Goal: Transaction & Acquisition: Purchase product/service

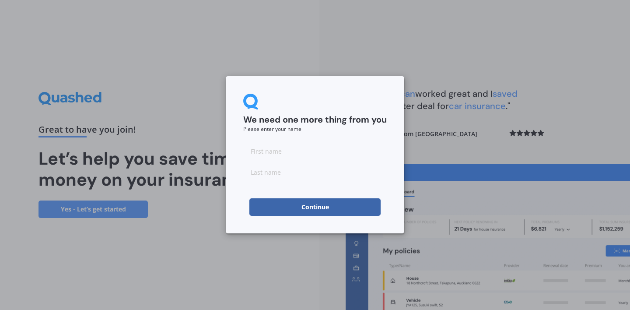
click at [261, 152] on input at bounding box center [314, 150] width 143 height 17
click at [250, 153] on input "aul" at bounding box center [314, 150] width 143 height 17
type input "[PERSON_NAME]"
click at [251, 173] on input at bounding box center [314, 171] width 143 height 17
type input "[PERSON_NAME]"
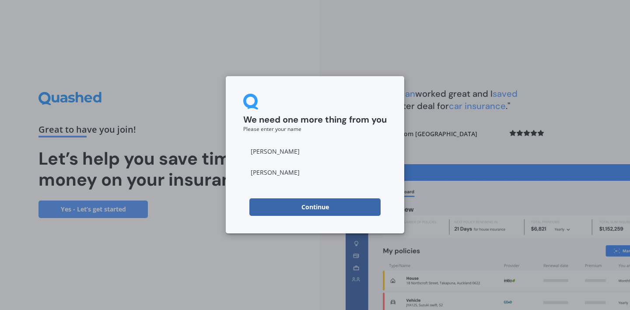
click at [259, 208] on button "Continue" at bounding box center [314, 206] width 131 height 17
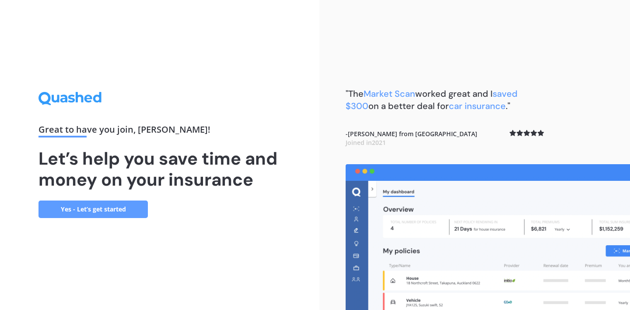
click at [99, 207] on link "Yes - Let’s get started" at bounding box center [92, 208] width 109 height 17
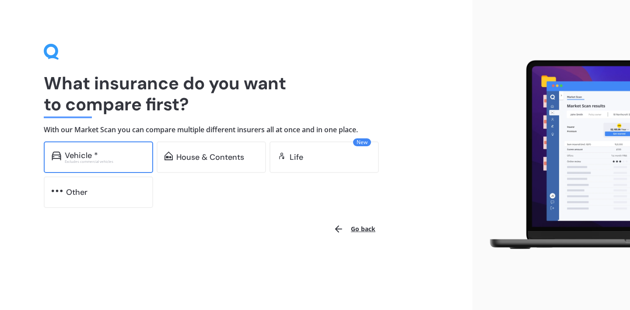
click at [93, 154] on div "Vehicle *" at bounding box center [81, 155] width 33 height 9
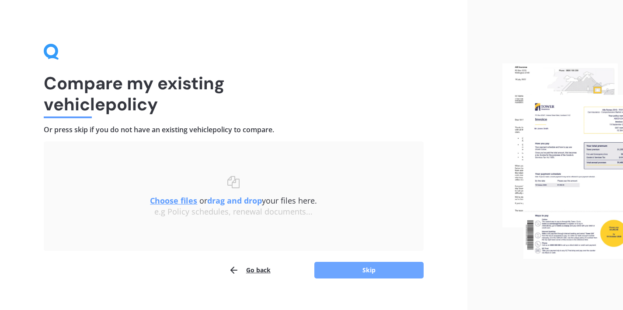
click at [357, 268] on button "Skip" at bounding box center [368, 269] width 109 height 17
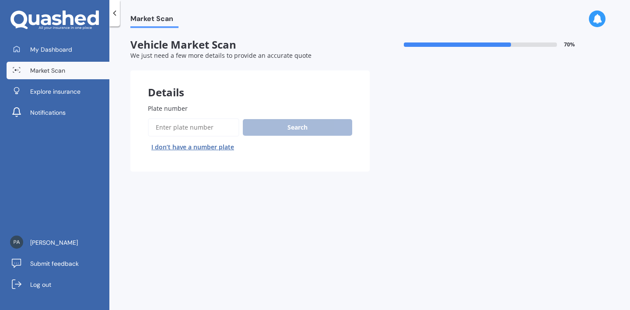
click at [188, 129] on input "Plate number" at bounding box center [193, 127] width 91 height 18
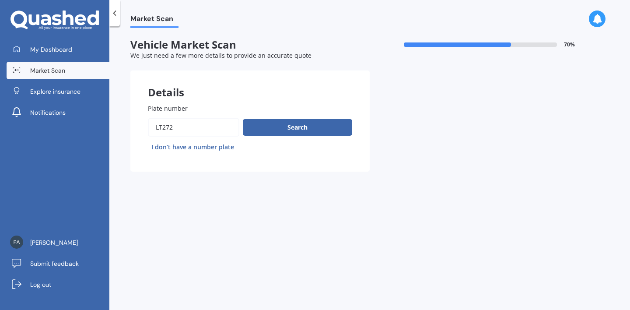
click at [156, 129] on input "Plate number" at bounding box center [193, 127] width 91 height 18
type input "plt272"
click at [269, 130] on button "Search" at bounding box center [297, 127] width 109 height 17
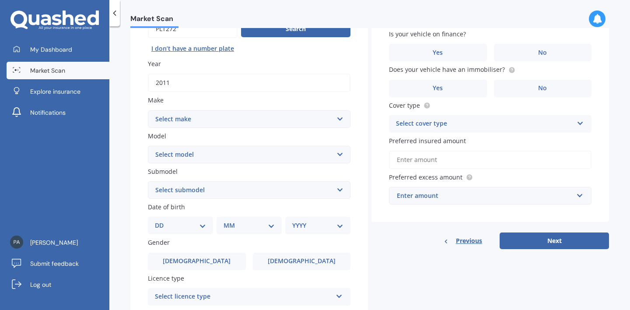
scroll to position [107, 0]
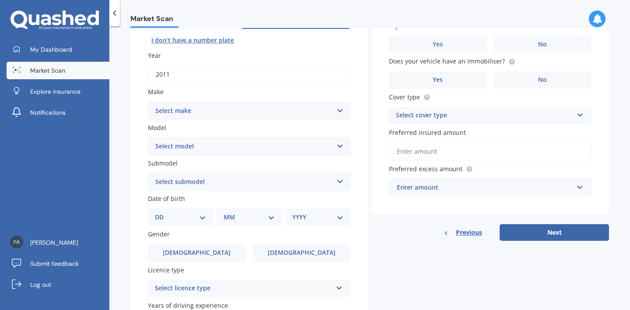
click at [336, 109] on select "Select make AC ALFA ROMEO ASTON [PERSON_NAME] AUDI AUSTIN BEDFORD Bentley BMW B…" at bounding box center [249, 110] width 202 height 17
select select "MERCEDES BENZ"
click at [338, 144] on select "Select model 190 200 220 230 240 250 260 280 300 320 350 380 400 420 450 500 55…" at bounding box center [249, 145] width 202 height 17
select select "350"
click at [337, 179] on select "Select submodel SE SL SLC 2+2" at bounding box center [249, 181] width 202 height 17
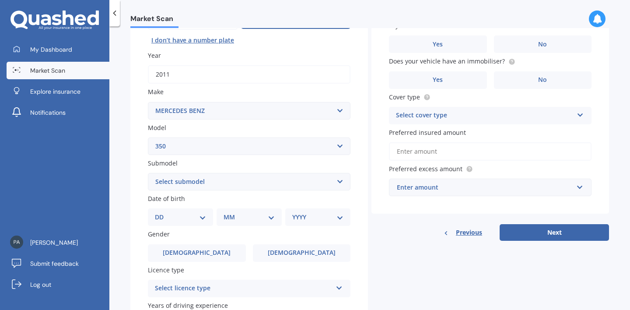
click at [201, 217] on select "DD 01 02 03 04 05 06 07 08 09 10 11 12 13 14 15 16 17 18 19 20 21 22 23 24 25 2…" at bounding box center [180, 217] width 51 height 10
select select "04"
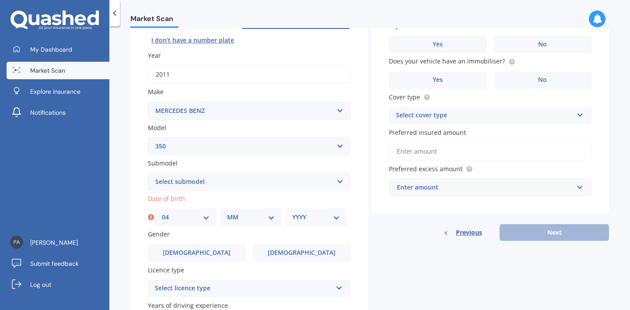
click at [269, 219] on select "MM 01 02 03 04 05 06 07 08 09 10 11 12" at bounding box center [251, 217] width 48 height 10
select select "12"
click at [335, 215] on select "YYYY 2025 2024 2023 2022 2021 2020 2019 2018 2017 2016 2015 2014 2013 2012 2011…" at bounding box center [316, 217] width 48 height 10
select select "1957"
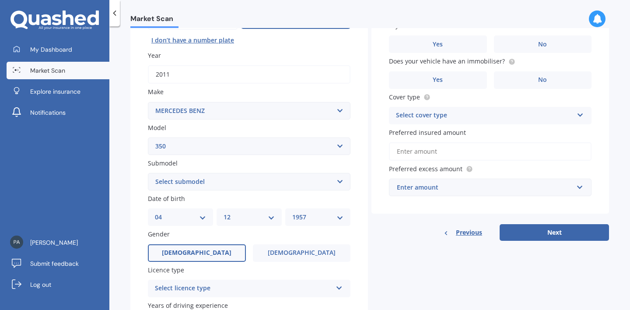
click at [215, 250] on label "[DEMOGRAPHIC_DATA]" at bounding box center [197, 252] width 98 height 17
click at [0, 0] on input "[DEMOGRAPHIC_DATA]" at bounding box center [0, 0] width 0 height 0
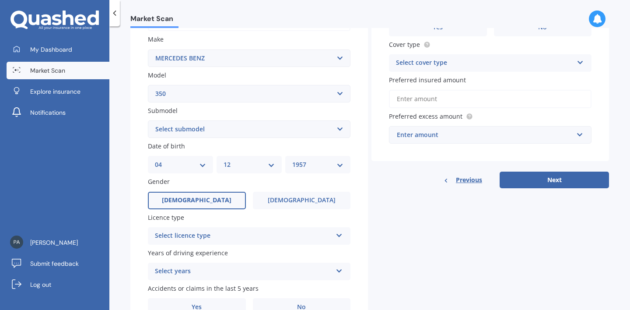
scroll to position [179, 0]
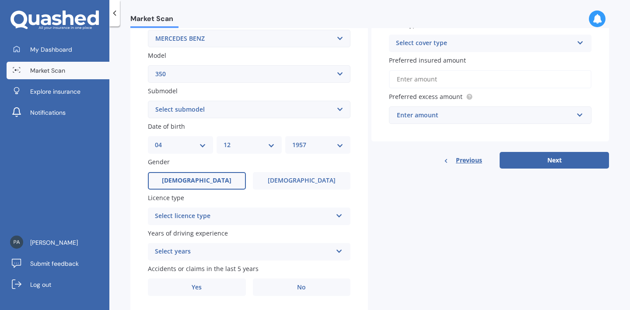
click at [336, 213] on icon at bounding box center [338, 214] width 7 height 6
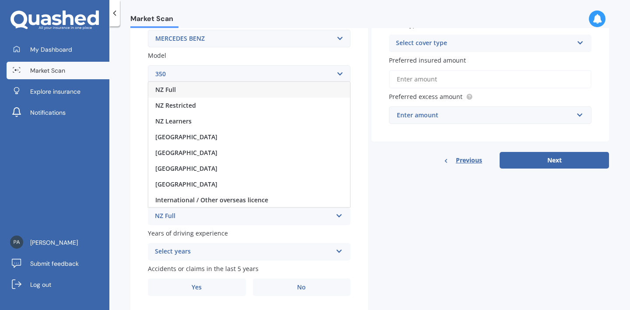
click at [165, 89] on span "NZ Full" at bounding box center [165, 89] width 21 height 8
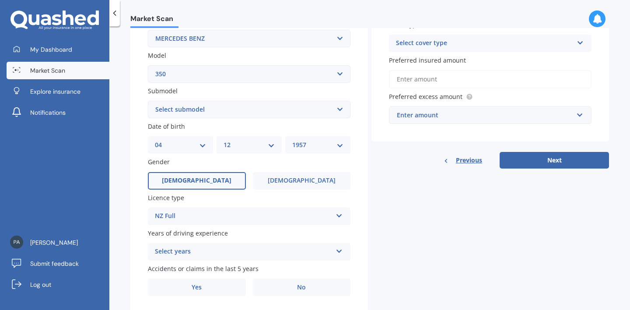
click at [337, 250] on icon at bounding box center [338, 249] width 7 height 6
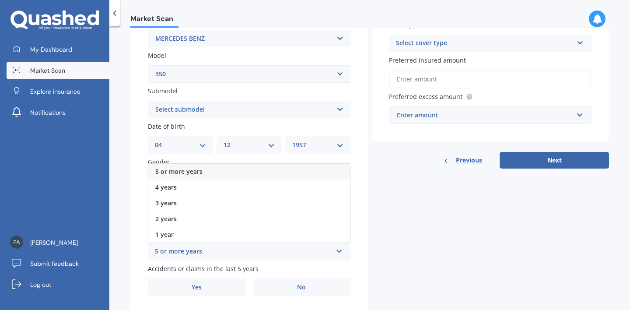
click at [182, 249] on div "5 or more years" at bounding box center [243, 251] width 177 height 10
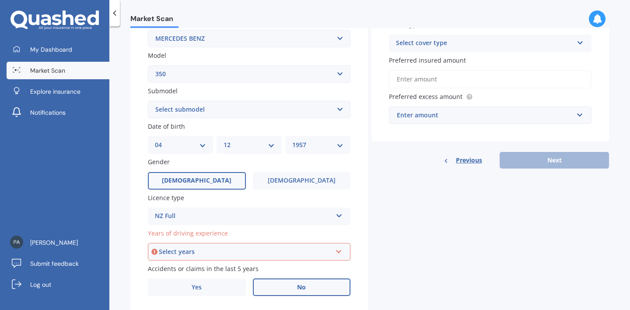
click at [287, 292] on label "No" at bounding box center [302, 286] width 98 height 17
click at [0, 0] on input "No" at bounding box center [0, 0] width 0 height 0
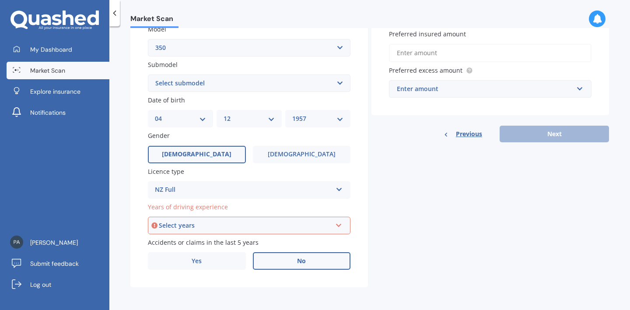
click at [337, 226] on icon at bounding box center [338, 223] width 7 height 6
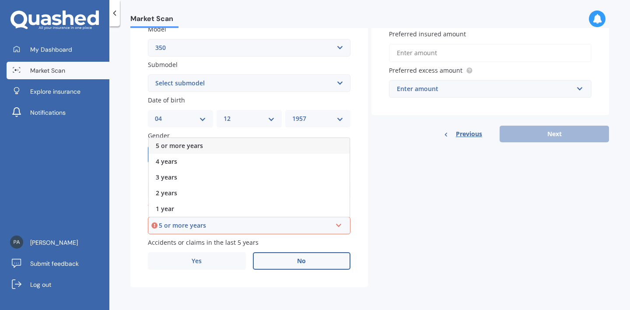
click at [198, 223] on div "5 or more years" at bounding box center [245, 225] width 173 height 10
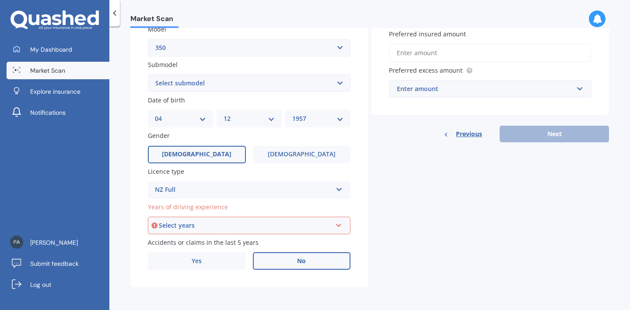
click at [338, 224] on icon at bounding box center [338, 223] width 7 height 6
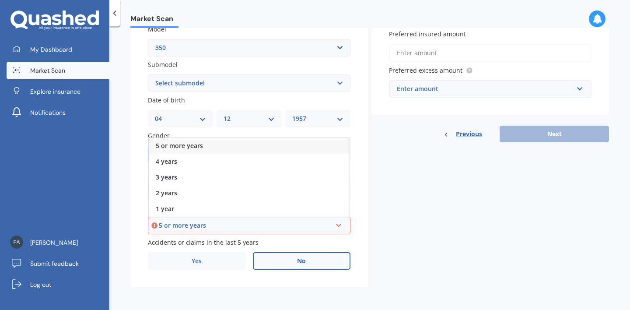
click at [194, 145] on span "5 or more years" at bounding box center [179, 145] width 47 height 8
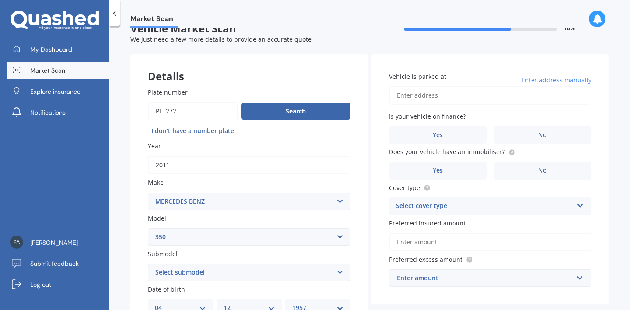
scroll to position [14, 0]
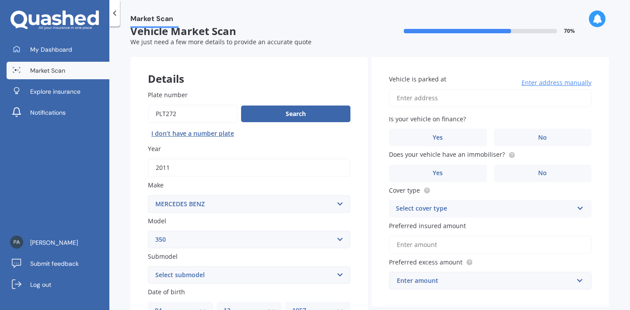
click at [439, 99] on input "Vehicle is parked at" at bounding box center [490, 98] width 202 height 18
click at [460, 99] on input "[STREET_ADDRESS][PERSON_NAME]" at bounding box center [490, 98] width 202 height 18
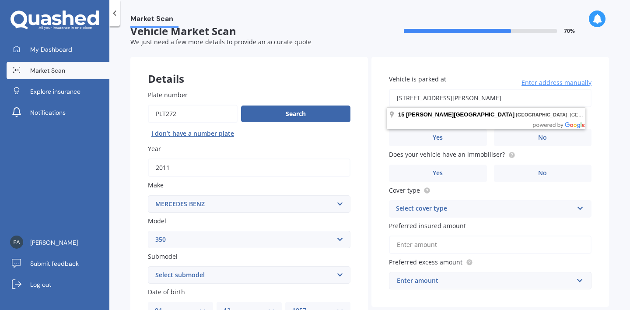
click at [486, 99] on input "[STREET_ADDRESS][PERSON_NAME]" at bounding box center [490, 98] width 202 height 18
type input "[STREET_ADDRESS][PERSON_NAME]"
click at [373, 166] on div "Vehicle is parked at [STREET_ADDRESS][PERSON_NAME] Enter address manually Is yo…" at bounding box center [489, 182] width 237 height 250
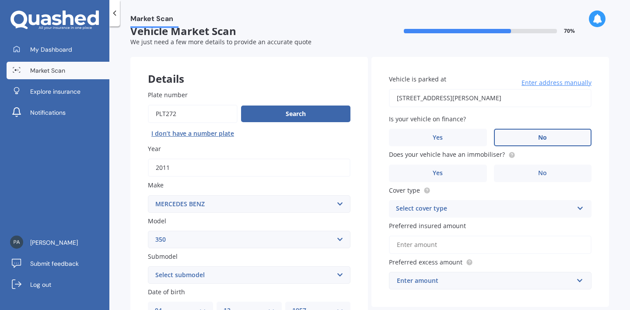
click at [530, 136] on label "No" at bounding box center [543, 137] width 98 height 17
click at [0, 0] on input "No" at bounding box center [0, 0] width 0 height 0
click at [477, 167] on label "Yes" at bounding box center [438, 172] width 98 height 17
click at [0, 0] on input "Yes" at bounding box center [0, 0] width 0 height 0
click at [576, 207] on icon at bounding box center [579, 206] width 7 height 6
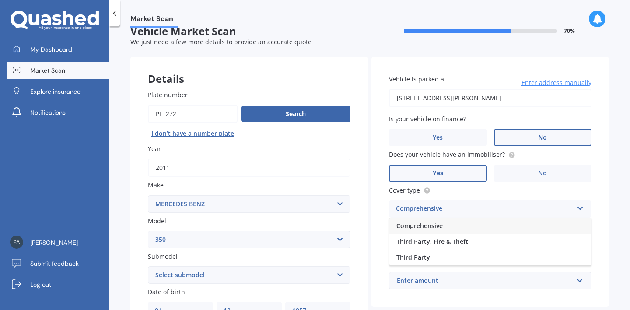
click at [399, 226] on span "Comprehensive" at bounding box center [419, 225] width 46 height 8
click at [517, 221] on label "Preferred insured amount" at bounding box center [488, 225] width 199 height 9
click at [517, 235] on input "Preferred insured amount" at bounding box center [490, 244] width 202 height 18
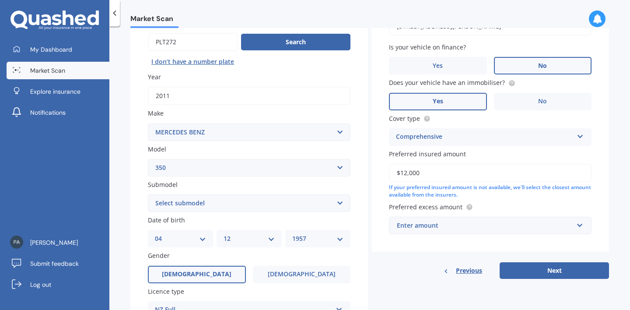
scroll to position [87, 0]
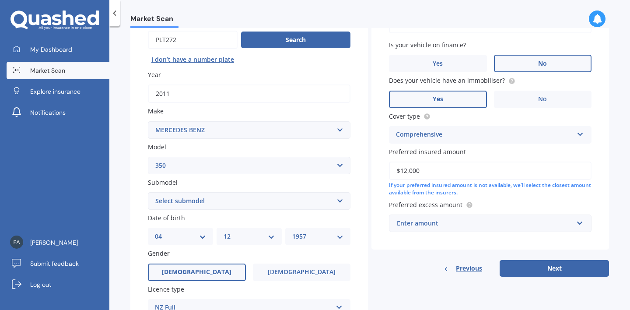
type input "$12,000"
click at [573, 224] on input "text" at bounding box center [487, 223] width 195 height 17
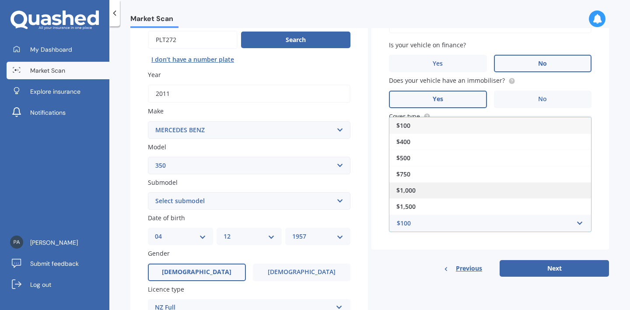
click at [458, 190] on div "$1,000" at bounding box center [490, 190] width 202 height 16
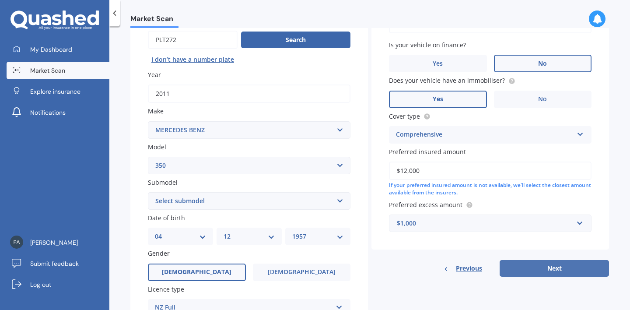
click at [520, 266] on button "Next" at bounding box center [553, 268] width 109 height 17
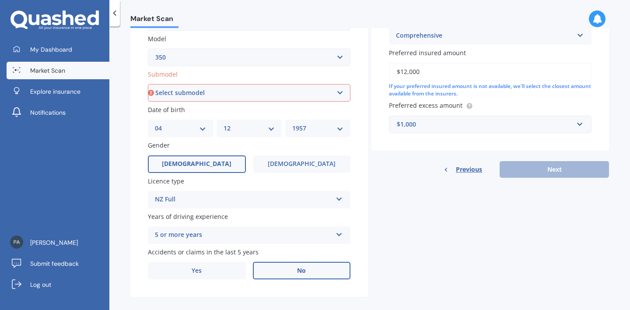
scroll to position [196, 0]
click at [537, 170] on div "Previous Next" at bounding box center [489, 168] width 237 height 17
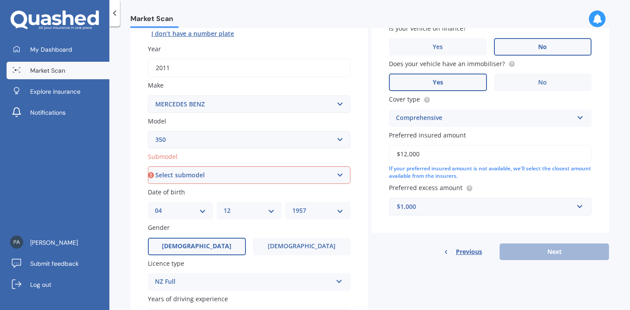
scroll to position [106, 0]
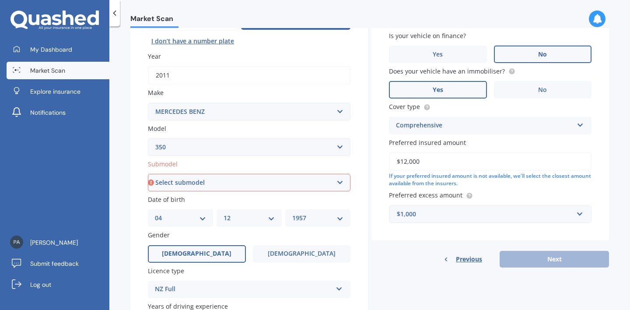
click at [538, 267] on div "Details Plate number Search I don’t have a number plate Year [DATE] Make Select…" at bounding box center [369, 176] width 478 height 422
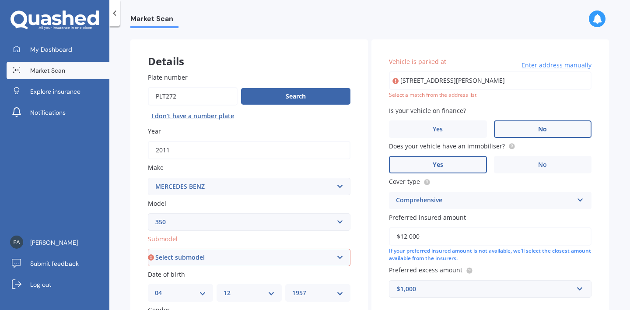
scroll to position [0, 0]
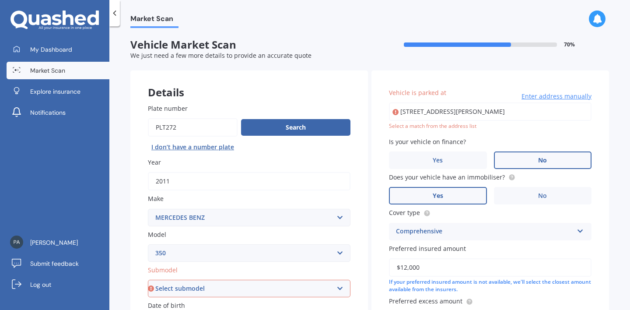
click at [497, 113] on input "[STREET_ADDRESS][PERSON_NAME]" at bounding box center [490, 111] width 202 height 18
type input "[STREET_ADDRESS][PERSON_NAME]"
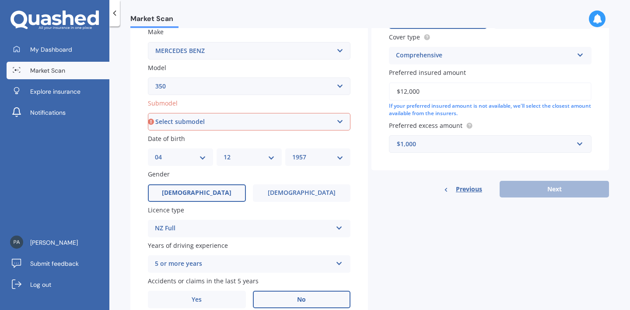
scroll to position [168, 0]
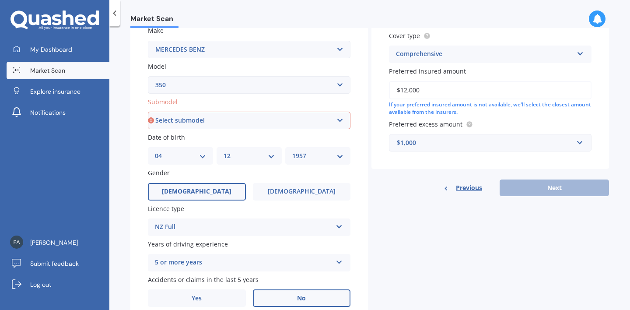
click at [522, 188] on div "Previous Next" at bounding box center [489, 187] width 237 height 17
click at [337, 121] on select "Select submodel SE SL SLC 2+2" at bounding box center [249, 119] width 202 height 17
click at [163, 122] on select "Select submodel SE SL SLC 2+2" at bounding box center [249, 119] width 202 height 17
select select "SE"
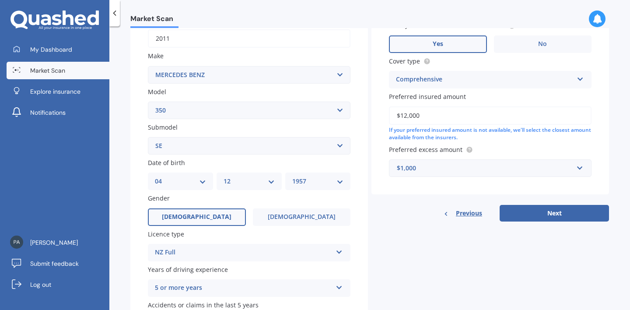
scroll to position [205, 0]
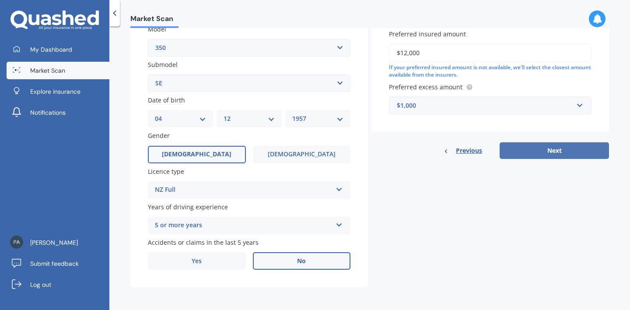
click at [554, 153] on button "Next" at bounding box center [553, 150] width 109 height 17
select select "04"
select select "12"
select select "1957"
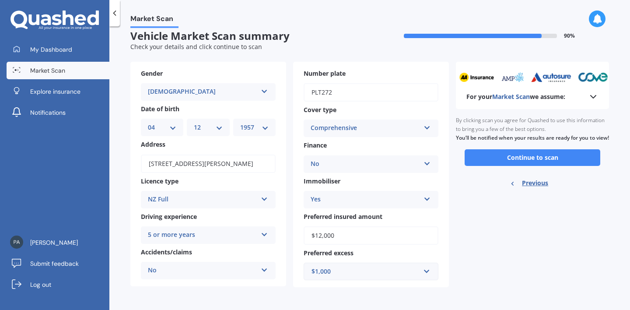
scroll to position [0, 0]
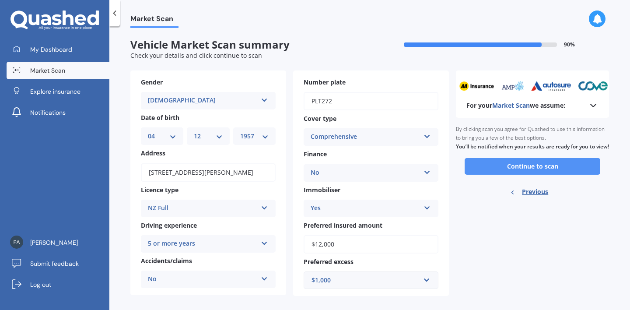
click at [544, 174] on button "Continue to scan" at bounding box center [532, 166] width 136 height 17
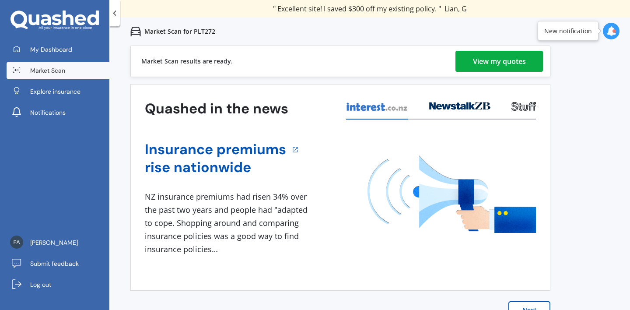
click at [511, 63] on div "View my quotes" at bounding box center [499, 61] width 53 height 21
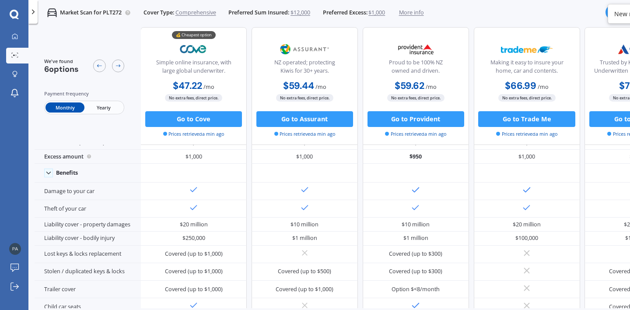
scroll to position [28, 0]
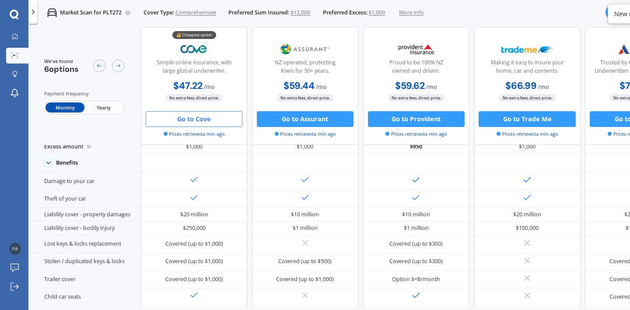
click at [223, 117] on button "Go to Cove" at bounding box center [194, 119] width 97 height 16
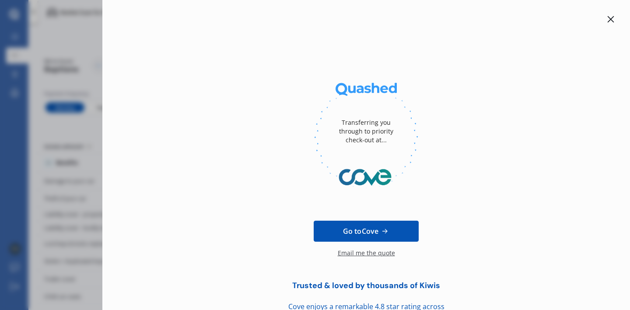
click at [607, 19] on icon at bounding box center [610, 19] width 7 height 7
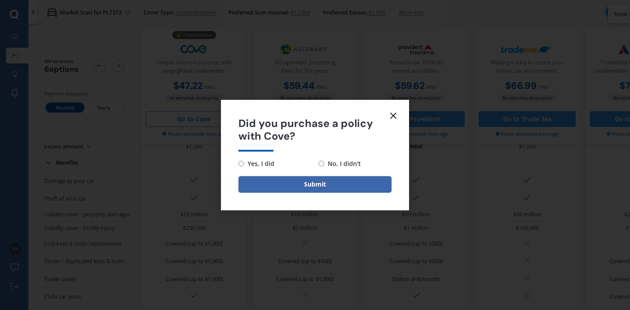
click at [320, 163] on input "No, I didn't" at bounding box center [321, 163] width 6 height 6
radio input "true"
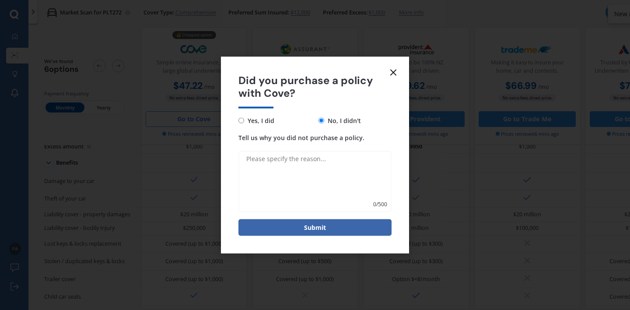
click at [289, 162] on textarea "Tell us why you did not purchase a policy." at bounding box center [314, 180] width 153 height 61
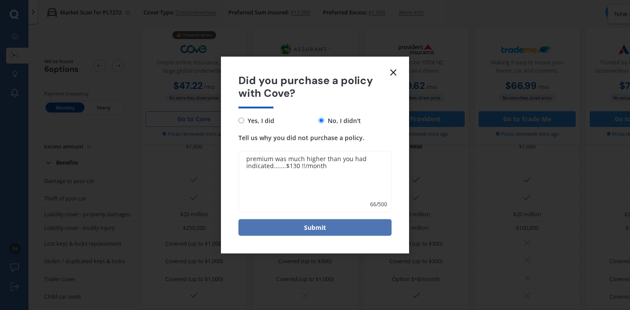
type textarea "premium was much higher than you had indicated.......$130 !!/month"
click at [315, 227] on button "Submit" at bounding box center [314, 227] width 153 height 17
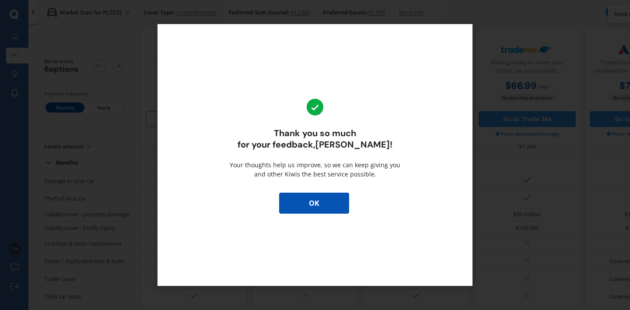
click at [311, 200] on button "OK" at bounding box center [314, 202] width 70 height 21
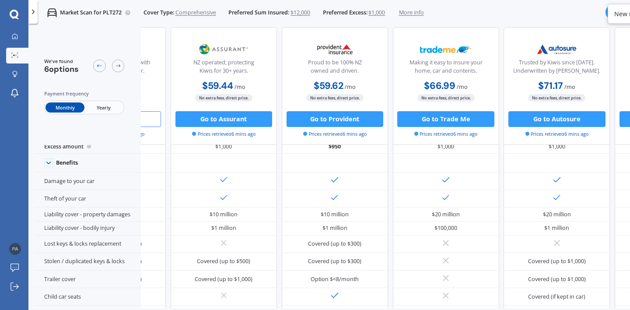
scroll to position [28, 73]
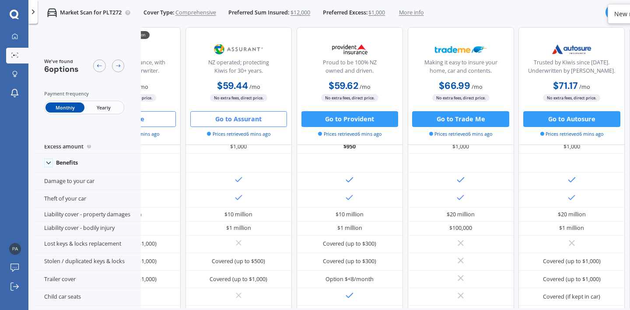
click at [271, 117] on button "Go to Assurant" at bounding box center [238, 119] width 97 height 16
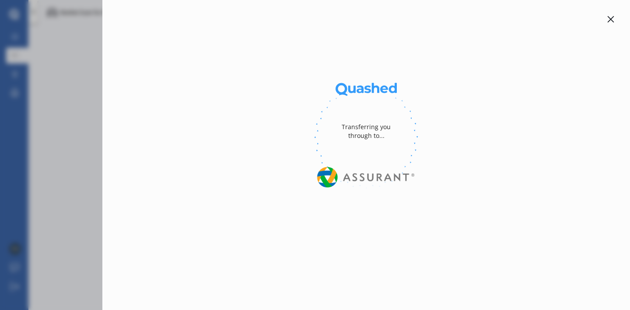
select select "Monthly"
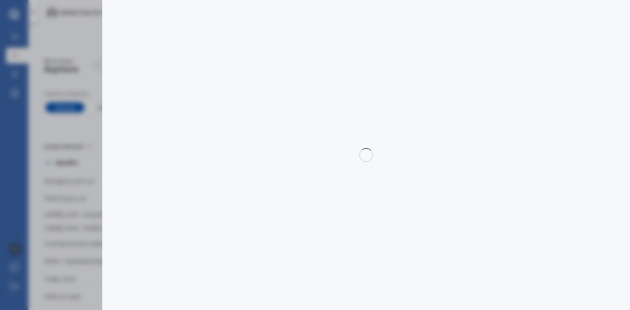
select select "full"
select select "500.00"
select select "[GEOGRAPHIC_DATA]"
select select "MERCEDES BENZ"
select select "350"
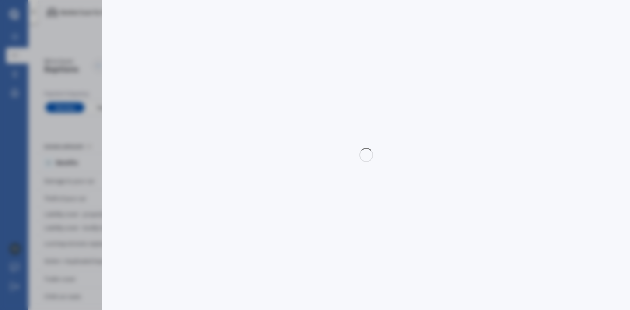
select select "SE"
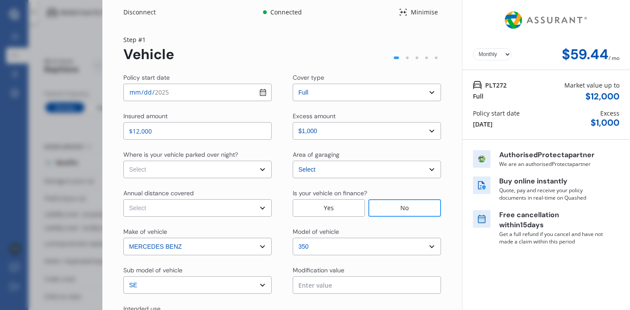
click at [261, 92] on input "[DATE]" at bounding box center [197, 92] width 148 height 17
type input "[DATE]"
click at [151, 132] on input "$12,000" at bounding box center [197, 130] width 148 height 17
type input "$1"
type input "$11,500"
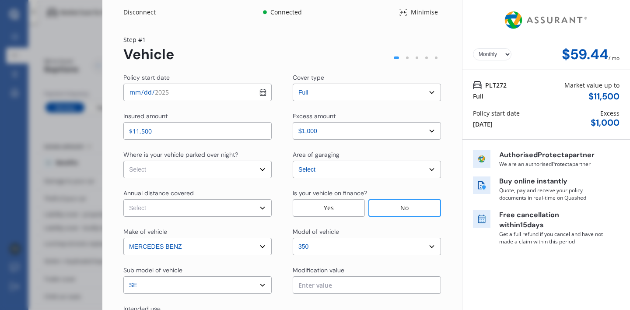
click at [258, 170] on select "Select In a garage On own property On street or road" at bounding box center [197, 168] width 148 height 17
select select "On own property"
click at [261, 208] on select "Select Low (less than 15,000km per year) Average (15,000-30,000km per year) Hig…" at bounding box center [197, 207] width 148 height 17
select select "15000"
click at [260, 286] on select "Select sub-model SE SL SLC 2+2" at bounding box center [197, 284] width 148 height 17
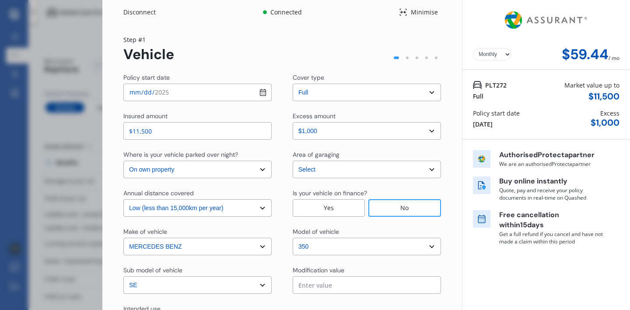
scroll to position [75, 0]
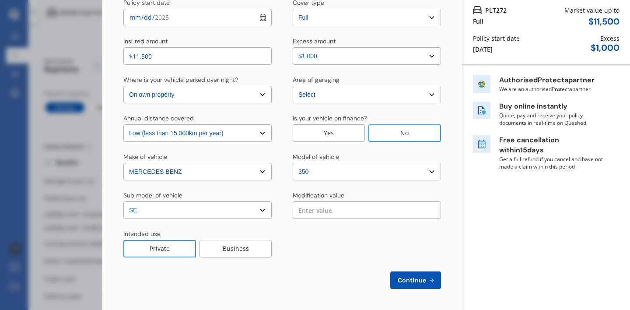
click at [400, 279] on span "Continue" at bounding box center [412, 279] width 32 height 7
select select "Mr"
select select "04"
select select "12"
select select "1957"
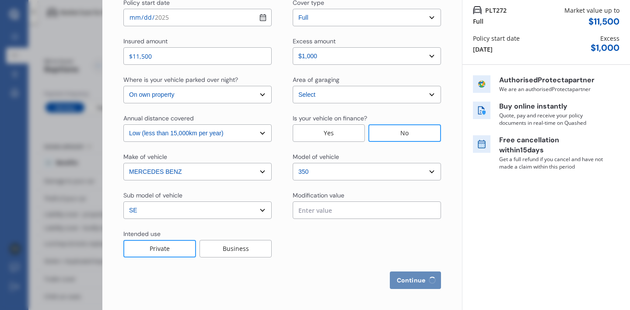
select select "full"
select select "more than 4 years"
select select "[GEOGRAPHIC_DATA]"
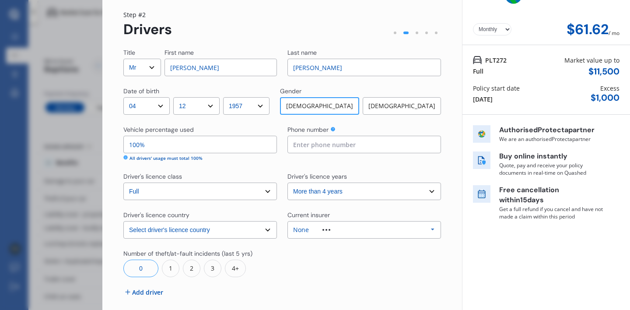
scroll to position [64, 0]
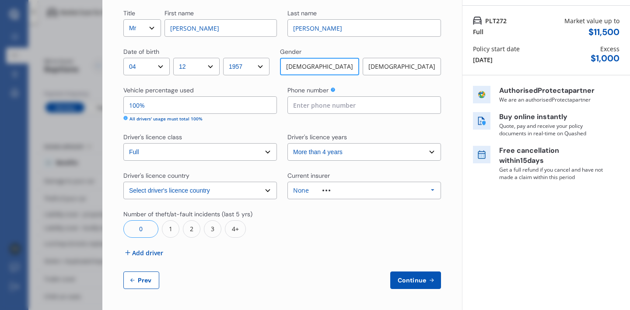
click at [156, 251] on span "Add driver" at bounding box center [147, 252] width 31 height 9
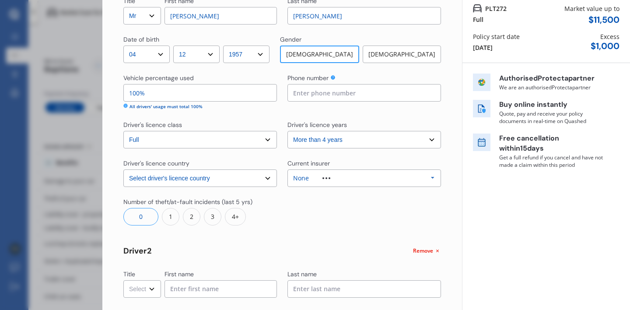
scroll to position [124, 0]
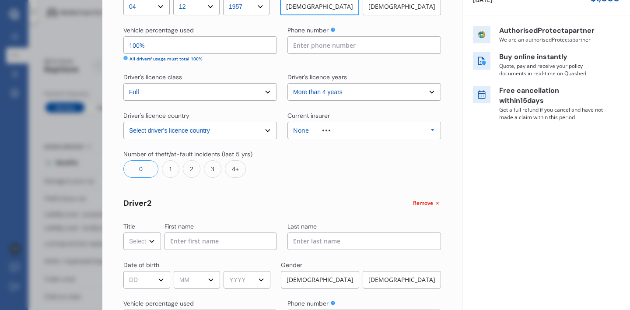
click at [152, 242] on select "Select Mr Mrs Miss Ms Dr" at bounding box center [142, 240] width 38 height 17
select select "Ms"
click at [185, 242] on input at bounding box center [220, 240] width 112 height 17
type input "[PERSON_NAME]"
click at [295, 243] on input at bounding box center [363, 240] width 153 height 17
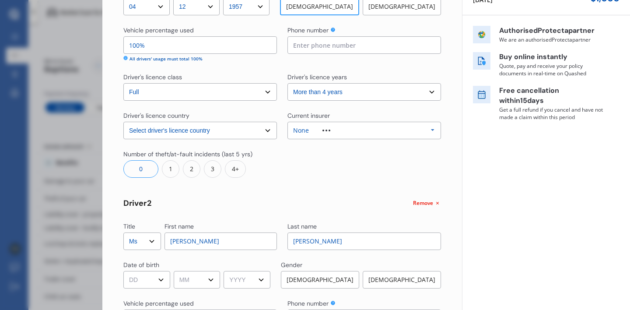
type input "[PERSON_NAME]"
click at [164, 279] on select "DD 01 02 03 04 05 06 07 08 09 10 11 12 13 14 15 16 17 18 19 20 21 22 23 24 25 2…" at bounding box center [146, 279] width 47 height 17
select select "08"
click at [214, 278] on select "MM 01 02 03 04 05 06 07 08 09 10 11 12" at bounding box center [197, 279] width 47 height 17
select select "01"
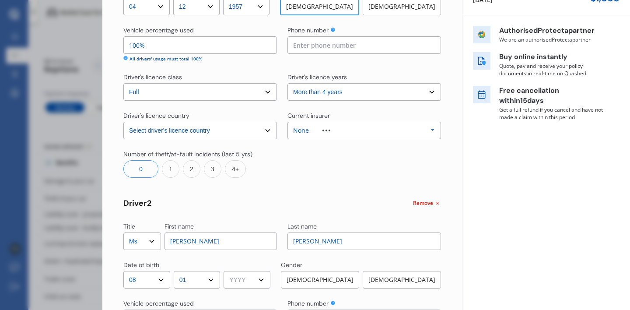
click at [264, 281] on select "YYYY 2009 2008 2007 2006 2005 2004 2003 2002 2001 2000 1999 1998 1997 1996 1995…" at bounding box center [246, 279] width 47 height 17
select select "1959"
click at [380, 279] on div "[DEMOGRAPHIC_DATA]" at bounding box center [401, 279] width 78 height 17
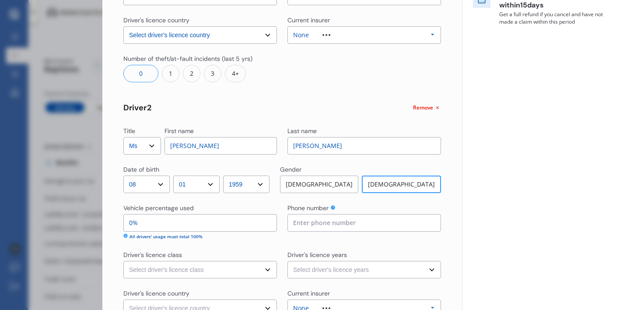
scroll to position [197, 0]
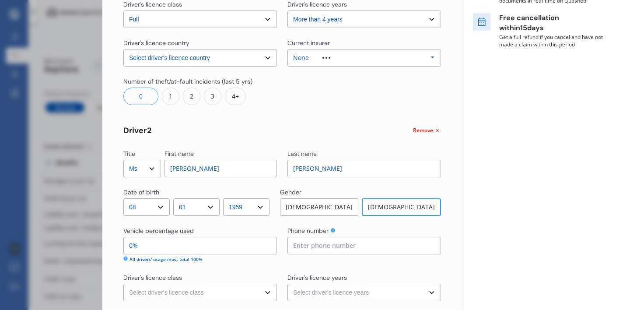
click at [141, 246] on input "0%" at bounding box center [199, 245] width 153 height 17
type input "97%"
type input "3%"
type input "70%"
type input "30%"
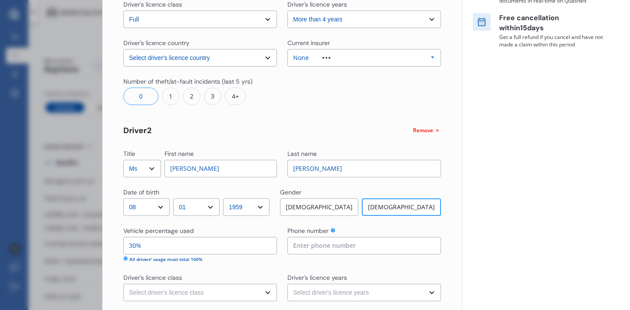
click at [297, 246] on input at bounding box center [363, 245] width 153 height 17
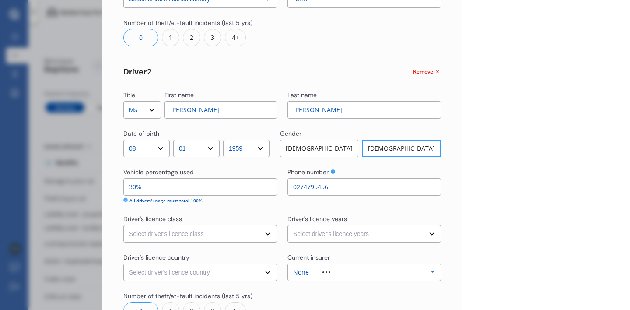
type input "0274795456"
click at [265, 235] on select "Select driver's licence class None Learner Restricted Full" at bounding box center [199, 233] width 153 height 17
select select "full"
click at [427, 233] on select "Select driver's licence years Less than 1 year 1-2 years 2-4 years More than 4 …" at bounding box center [363, 233] width 153 height 17
select select "more than 4 years"
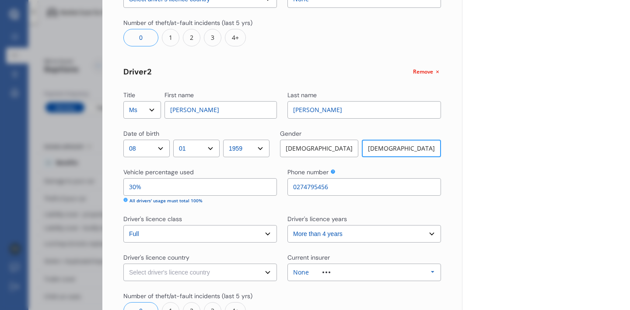
click at [265, 272] on select "Select driver's licence country [GEOGRAPHIC_DATA] [GEOGRAPHIC_DATA] [GEOGRAPHIC…" at bounding box center [199, 271] width 153 height 17
select select "[GEOGRAPHIC_DATA]"
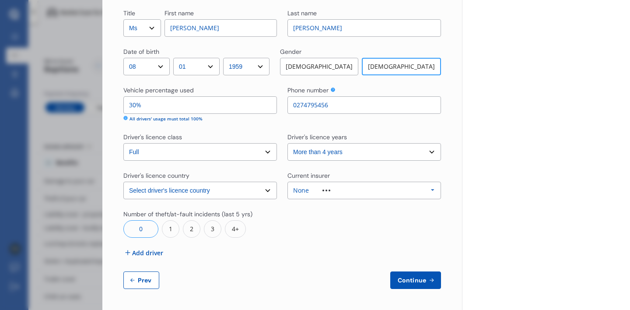
click at [431, 189] on icon at bounding box center [432, 190] width 13 height 16
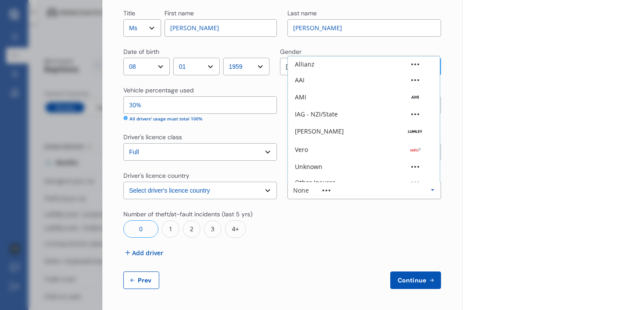
scroll to position [24, 0]
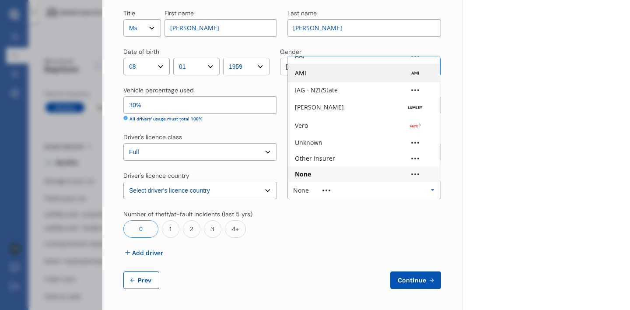
click at [298, 70] on div "AMI" at bounding box center [300, 73] width 11 height 6
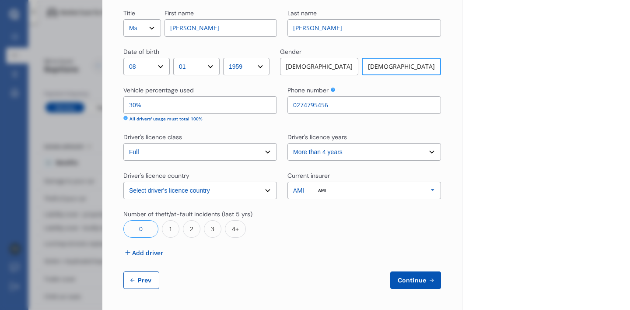
click at [399, 278] on span "Continue" at bounding box center [412, 279] width 32 height 7
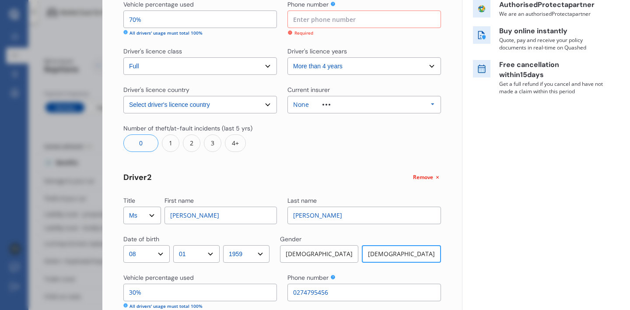
scroll to position [337, 0]
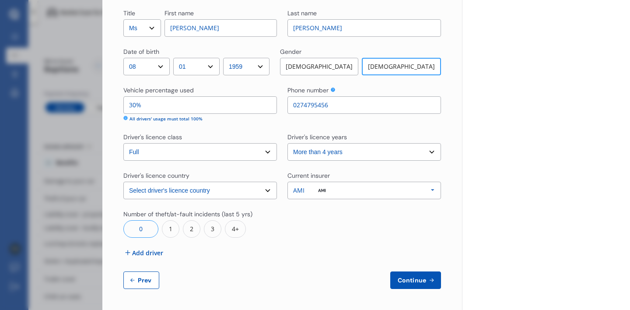
click at [408, 280] on span "Continue" at bounding box center [412, 279] width 32 height 7
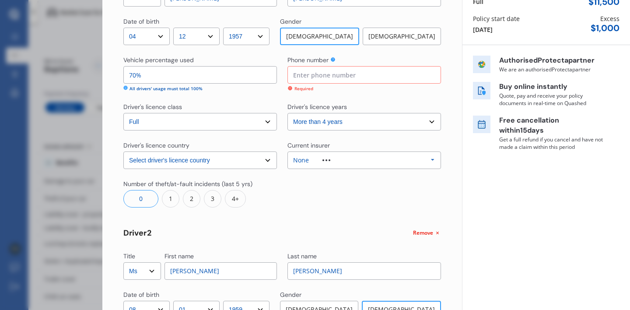
scroll to position [28, 0]
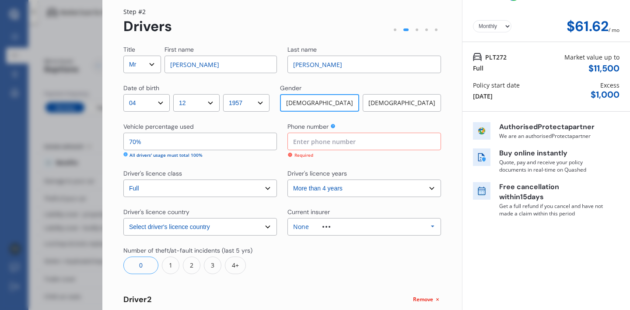
click at [314, 143] on input at bounding box center [363, 140] width 153 height 17
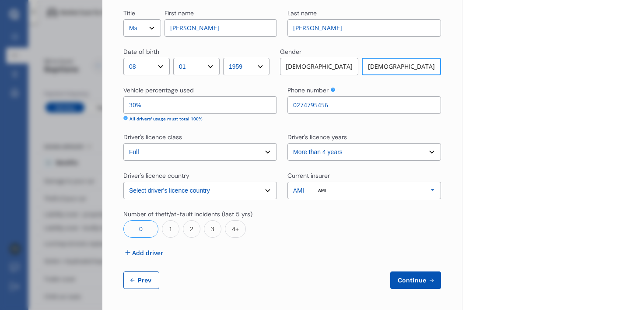
type input "02040154559"
click at [233, 205] on div "Title Select Mr Mrs Miss Ms Dr First name [PERSON_NAME] Last name [PERSON_NAME]…" at bounding box center [281, 12] width 317 height 553
click at [401, 279] on span "Continue" at bounding box center [412, 279] width 32 height 7
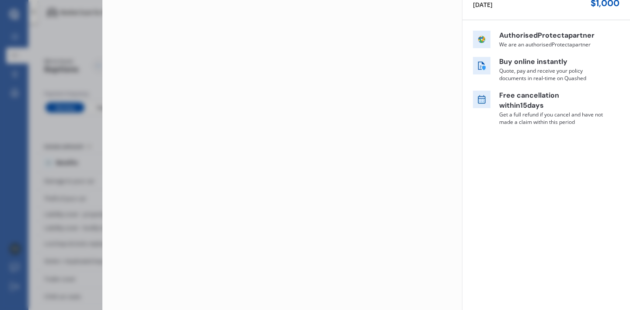
scroll to position [0, 0]
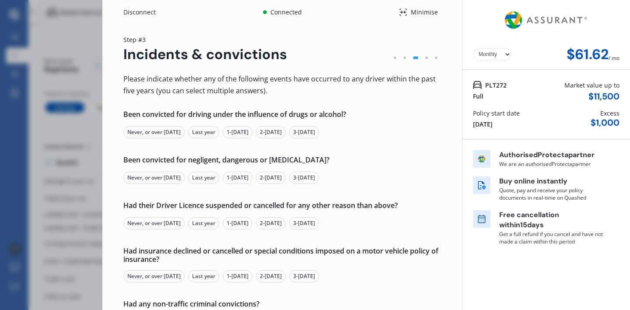
click at [165, 132] on div "Never, or over [DATE]" at bounding box center [153, 132] width 61 height 12
click at [161, 178] on div "Never, or over [DATE]" at bounding box center [153, 177] width 61 height 12
click at [155, 220] on div "Never, or over [DATE]" at bounding box center [153, 223] width 61 height 12
click at [153, 276] on div "Never, or over [DATE]" at bounding box center [153, 276] width 61 height 12
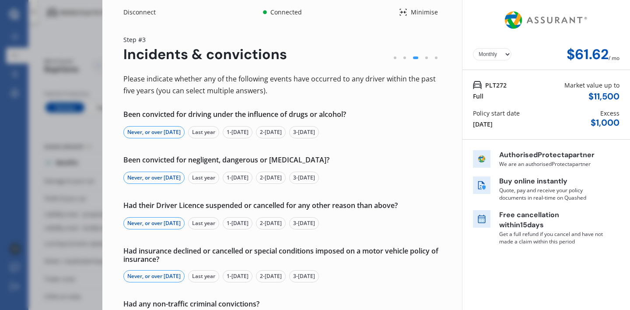
scroll to position [100, 0]
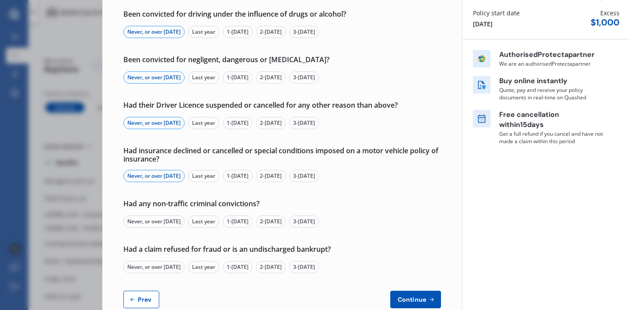
click at [158, 221] on div "Never, or over [DATE]" at bounding box center [153, 221] width 61 height 12
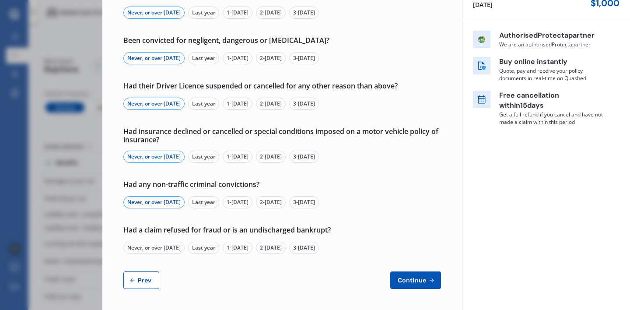
click at [149, 244] on div "Never, or over [DATE]" at bounding box center [153, 247] width 61 height 12
click at [414, 282] on span "Continue" at bounding box center [412, 279] width 32 height 7
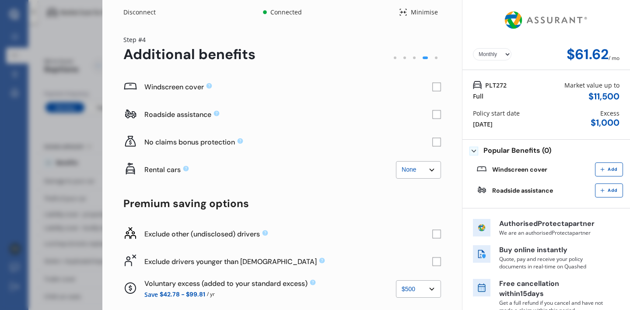
scroll to position [4, 0]
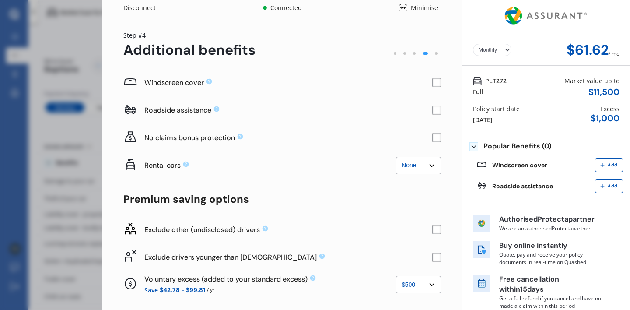
click at [380, 219] on div "Exclude other (undisclosed) drivers" at bounding box center [288, 229] width 288 height 21
click at [434, 83] on rect at bounding box center [436, 82] width 9 height 9
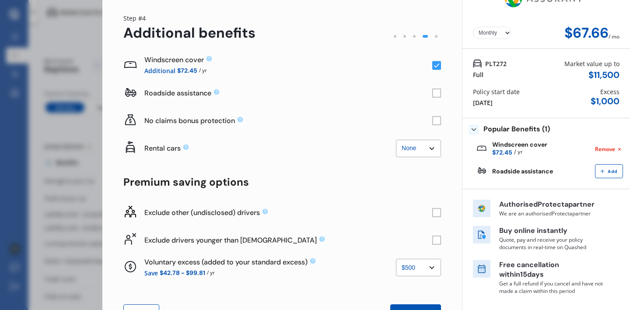
scroll to position [54, 0]
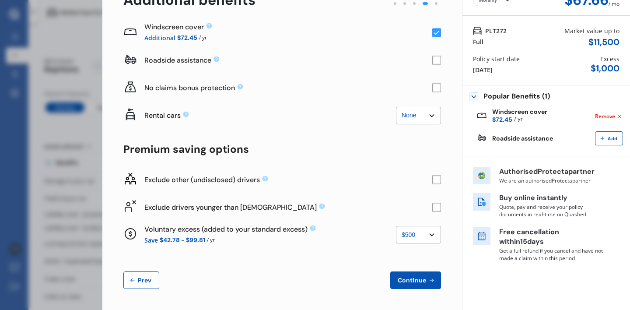
click at [426, 236] on select "None $500 $1,000" at bounding box center [418, 234] width 45 height 17
click at [432, 207] on rect at bounding box center [436, 206] width 9 height 9
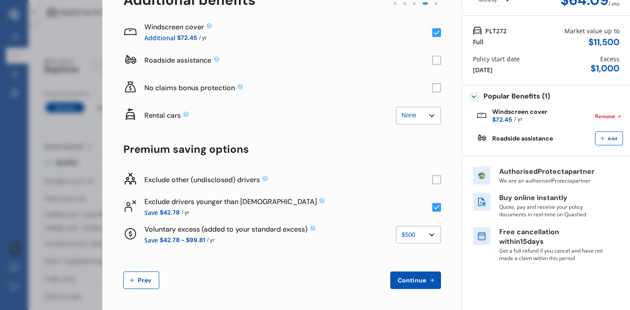
scroll to position [37, 0]
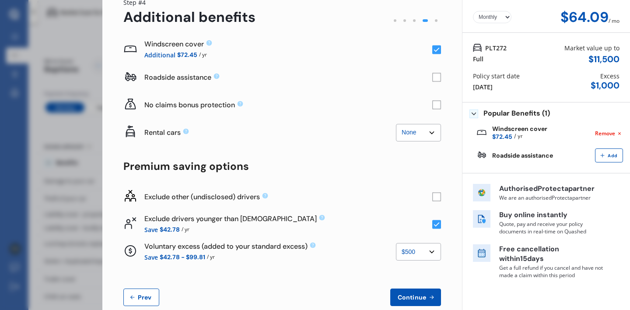
click at [432, 196] on rect at bounding box center [436, 196] width 9 height 9
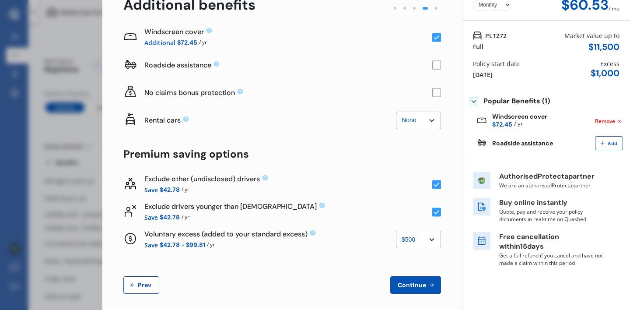
scroll to position [54, 0]
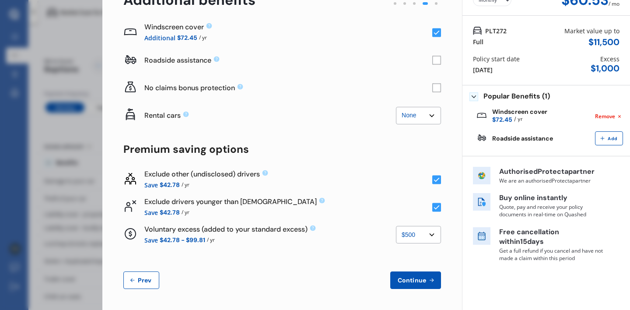
click at [425, 235] on select "None $500 $1,000" at bounding box center [418, 234] width 45 height 17
select select "1000.00"
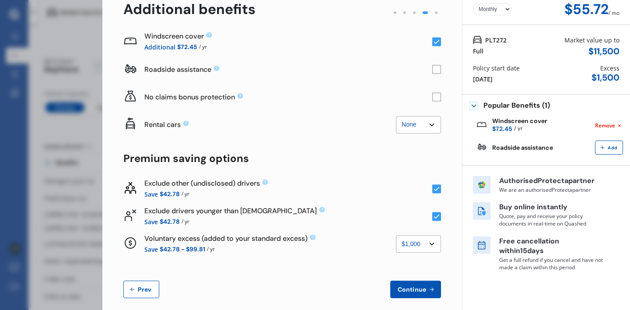
scroll to position [39, 0]
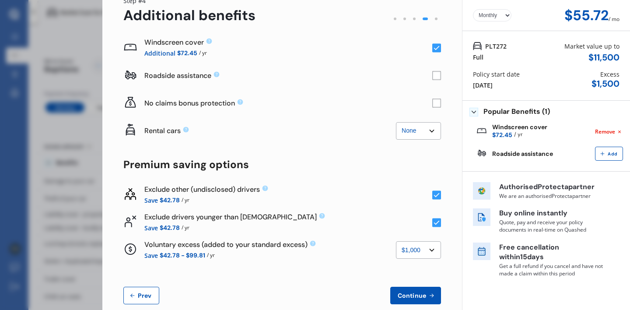
click at [433, 77] on rect at bounding box center [436, 75] width 9 height 9
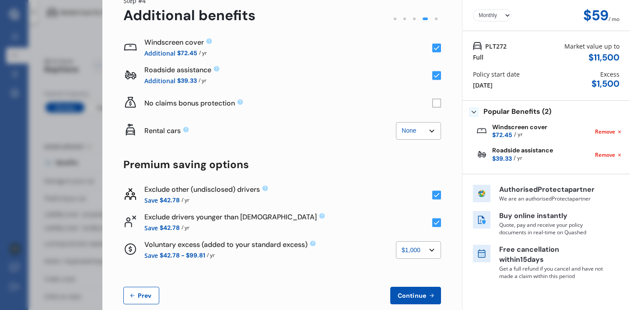
click at [433, 77] on rect at bounding box center [436, 75] width 9 height 9
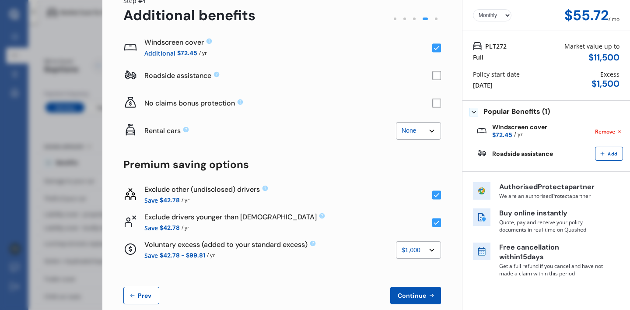
click at [404, 294] on span "Continue" at bounding box center [412, 295] width 32 height 7
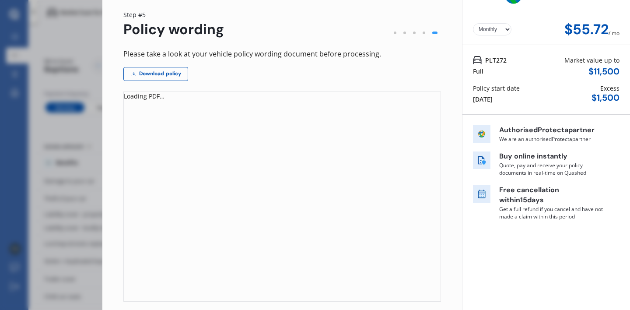
scroll to position [108, 0]
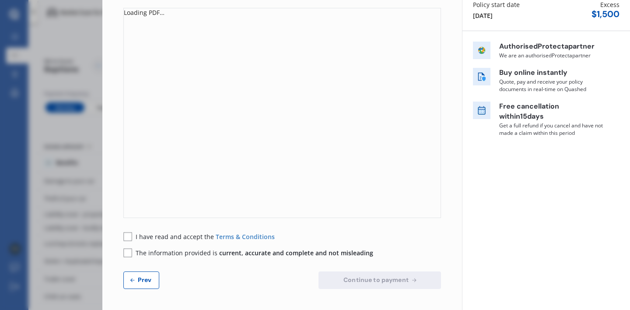
click at [131, 237] on rect at bounding box center [127, 236] width 9 height 9
click at [127, 253] on rect at bounding box center [127, 252] width 9 height 9
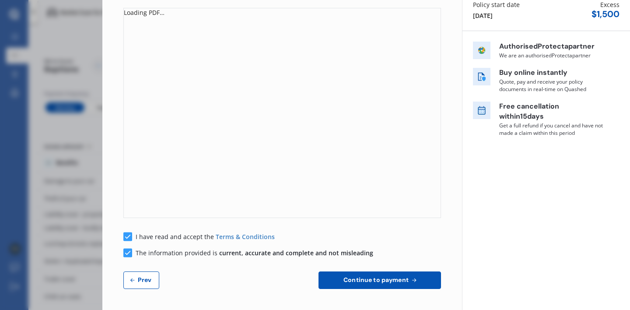
click at [341, 279] on span "Continue to payment" at bounding box center [375, 279] width 69 height 7
